Goal: Information Seeking & Learning: Learn about a topic

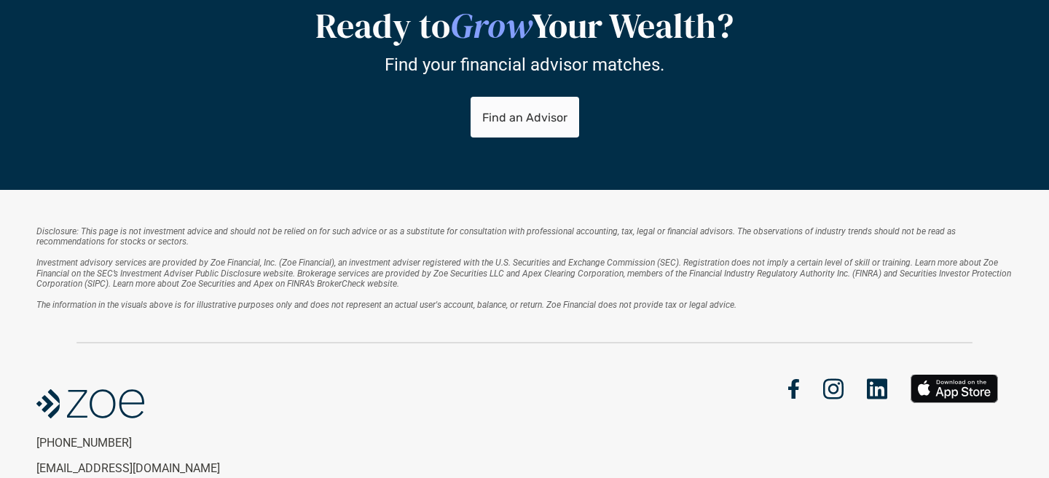
scroll to position [2025, 0]
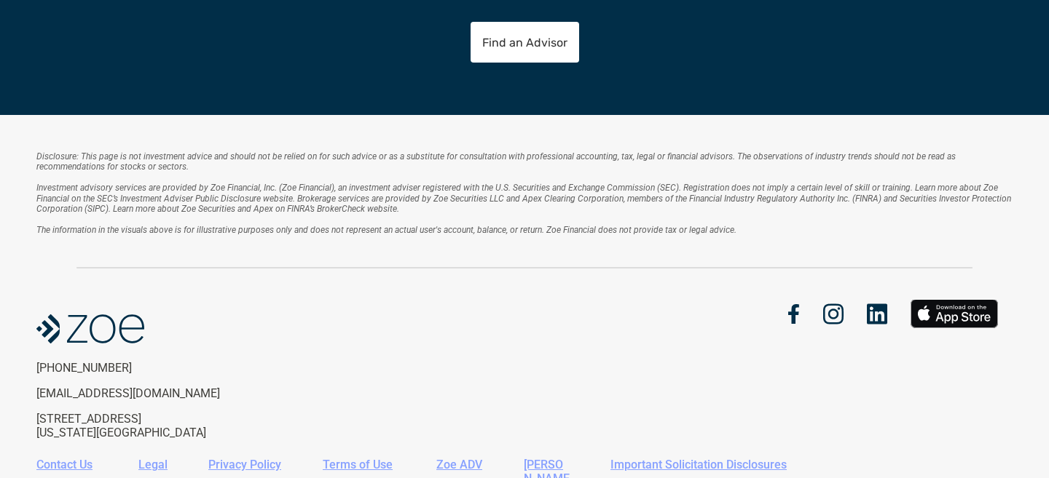
click at [69, 458] on link "Contact Us" at bounding box center [64, 465] width 56 height 14
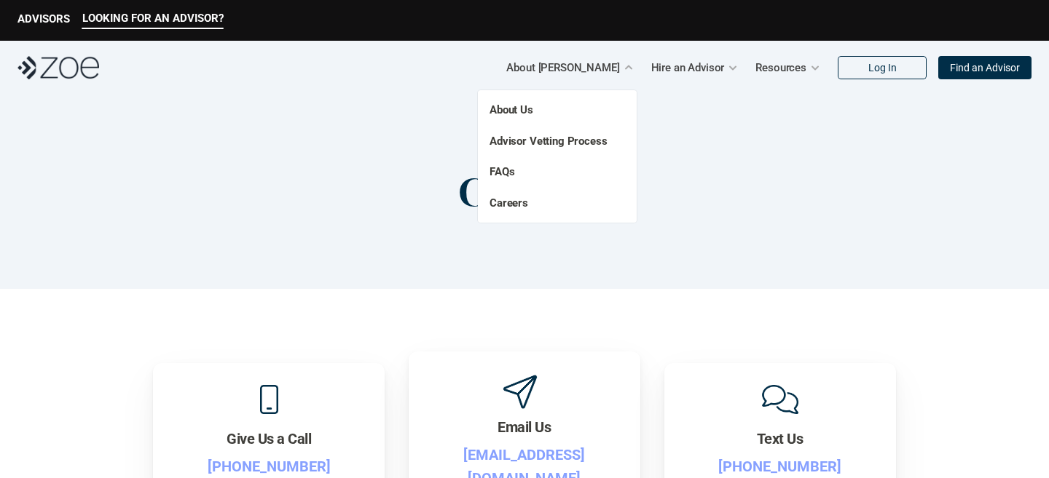
click at [524, 177] on p "FAQs" at bounding box center [532, 172] width 87 height 17
click at [502, 167] on link "FAQs" at bounding box center [501, 171] width 25 height 13
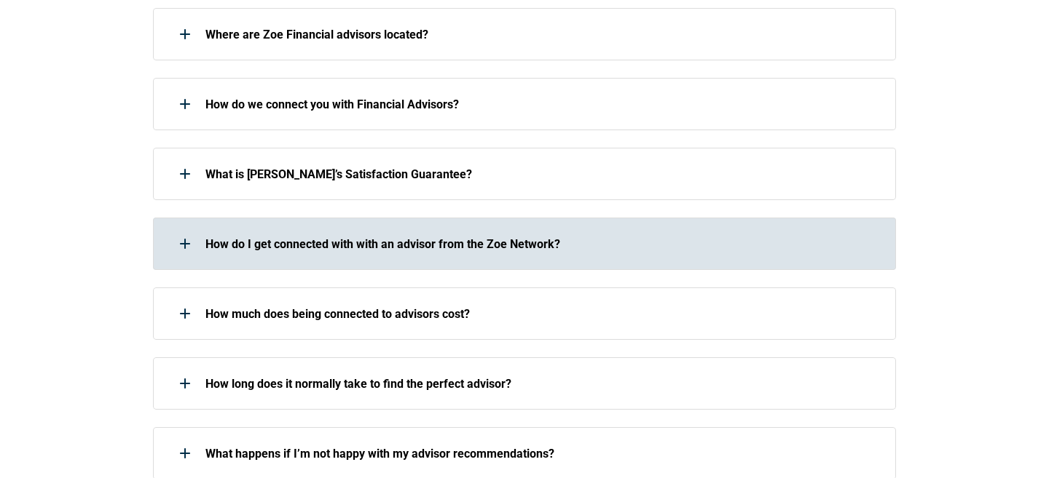
scroll to position [556, 0]
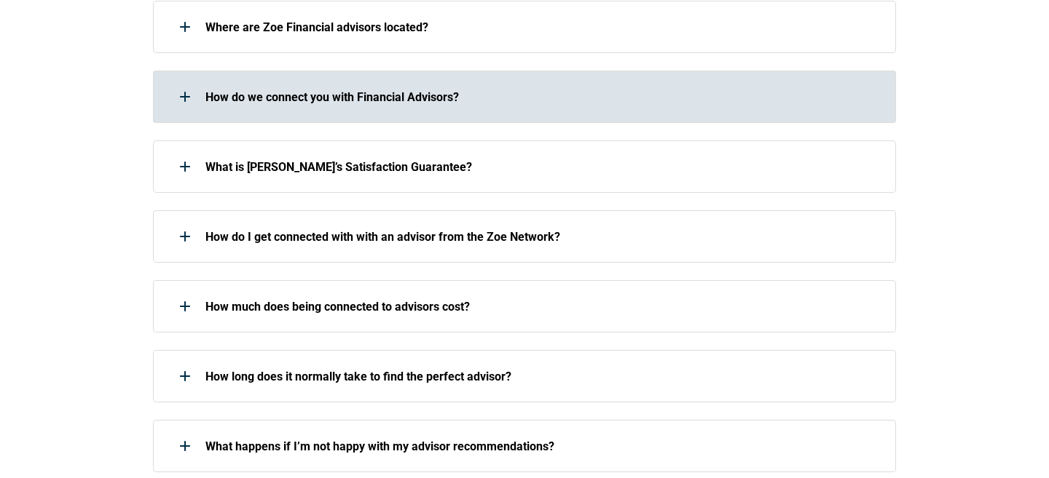
click at [363, 98] on p "How do we connect you with Financial Advisors?" at bounding box center [540, 97] width 671 height 14
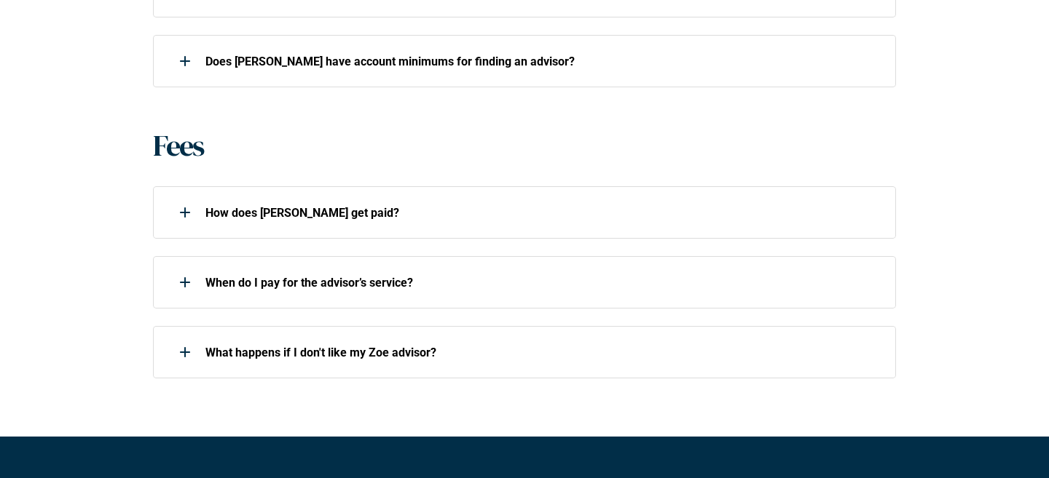
scroll to position [1162, 0]
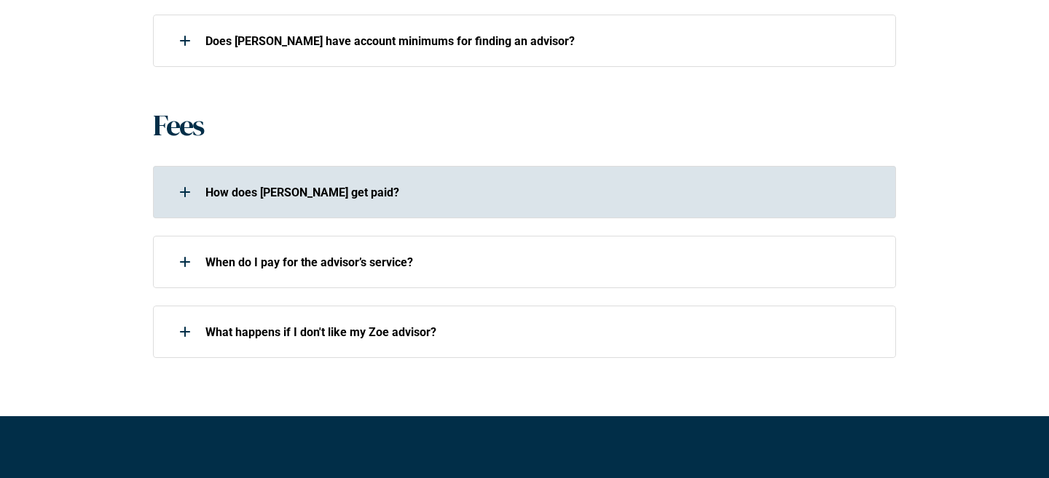
click at [194, 190] on div at bounding box center [184, 192] width 29 height 29
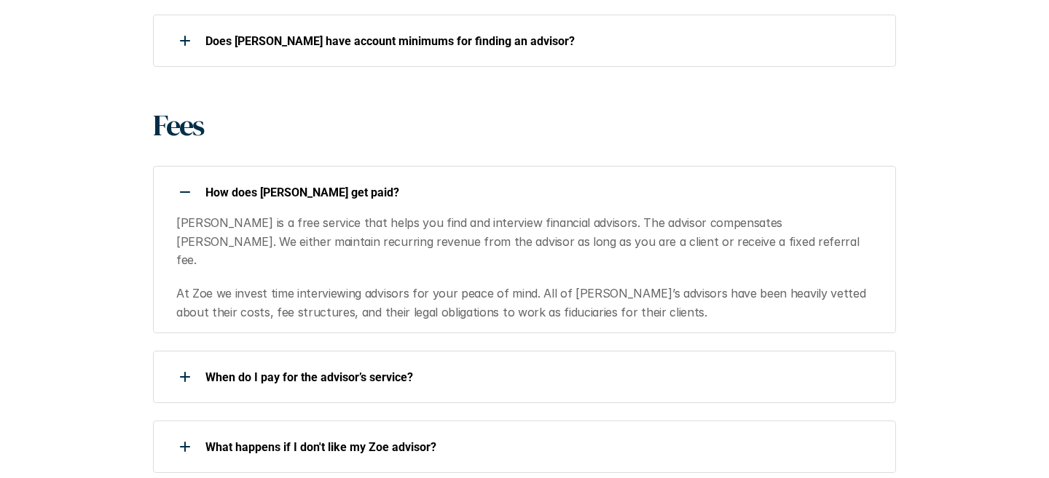
click at [194, 190] on div at bounding box center [184, 192] width 29 height 29
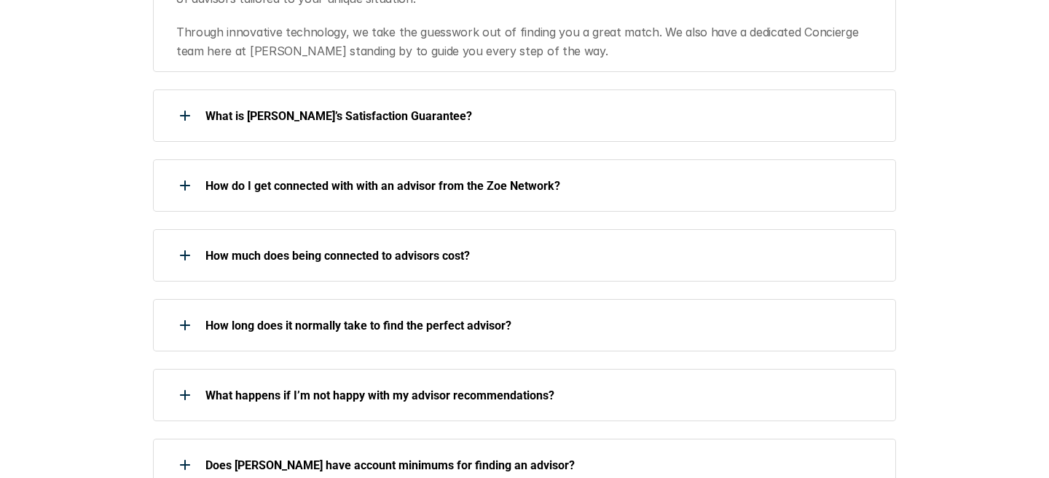
scroll to position [0, 0]
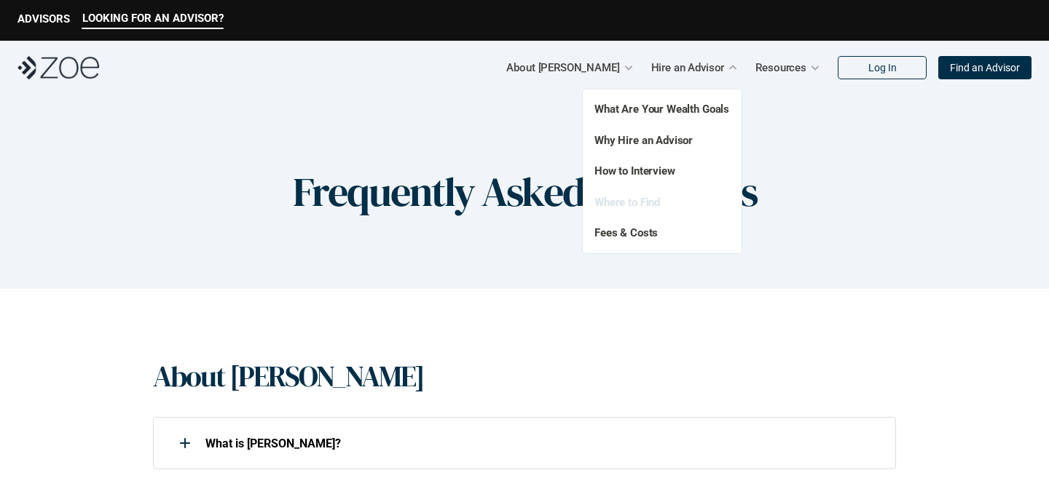
click at [648, 205] on link "Where to Find" at bounding box center [627, 202] width 66 height 13
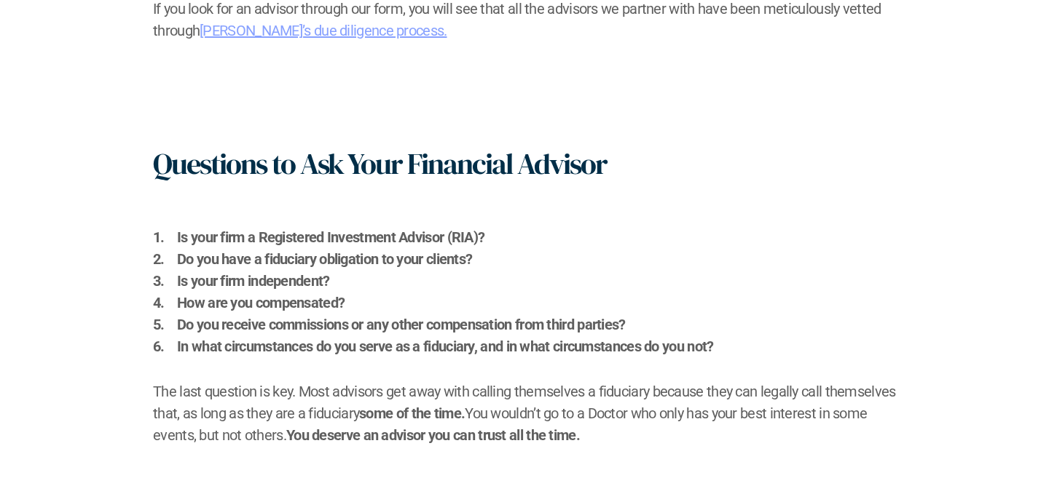
scroll to position [1777, 0]
